Goal: Navigation & Orientation: Understand site structure

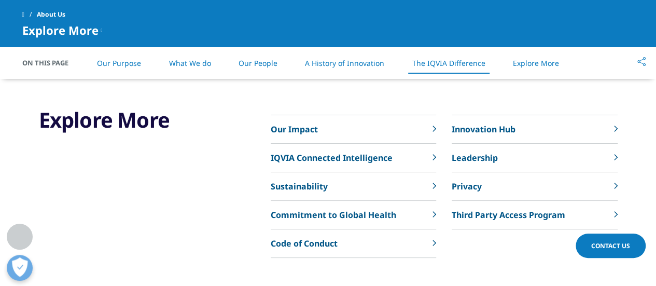
scroll to position [2404, 0]
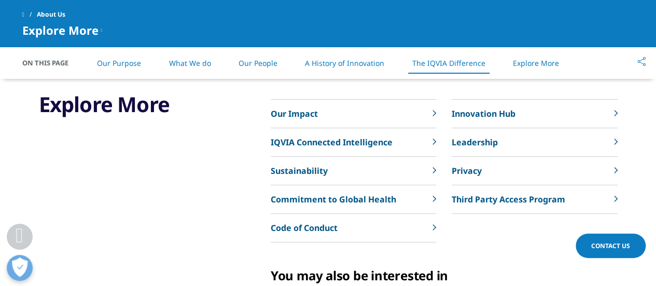
click at [173, 64] on link "What We do" at bounding box center [189, 63] width 42 height 10
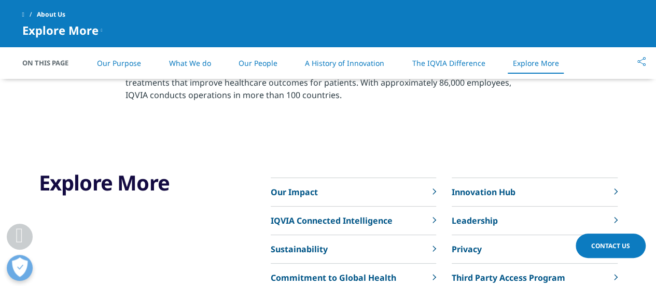
scroll to position [2436, 0]
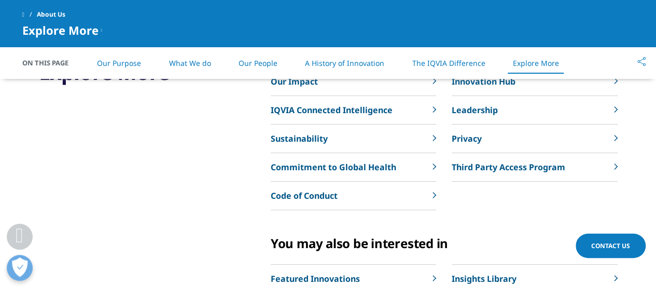
click at [55, 15] on span "About Us" at bounding box center [51, 14] width 29 height 19
click at [6, 13] on div "About Us Explore More Our Impact IQVIA Connected Intelligence Sustainability Co…" at bounding box center [328, 23] width 656 height 47
click at [19, 11] on div "About Us Explore More Our Impact IQVIA Connected Intelligence Sustainability Co…" at bounding box center [328, 23] width 656 height 47
click at [22, 12] on span at bounding box center [23, 14] width 2 height 7
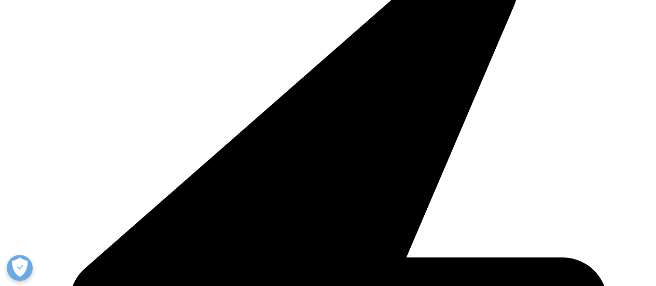
scroll to position [726, 0]
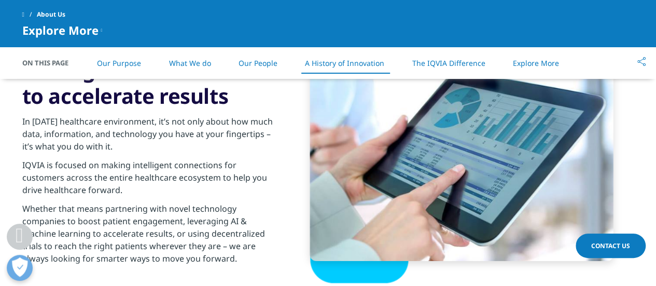
scroll to position [1582, 0]
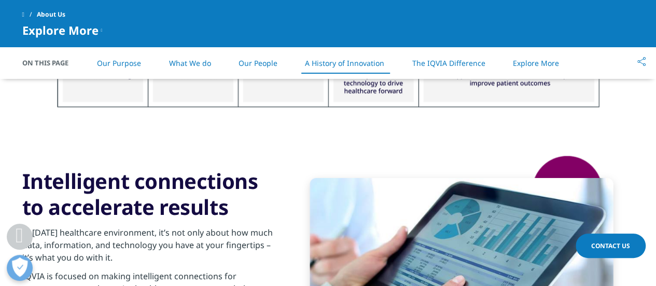
click at [24, 16] on span at bounding box center [23, 14] width 2 height 7
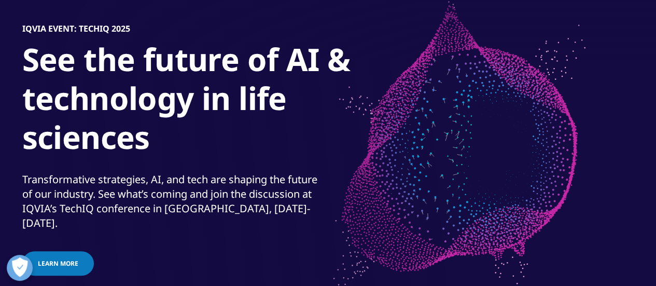
scroll to position [104, 0]
